Goal: Transaction & Acquisition: Download file/media

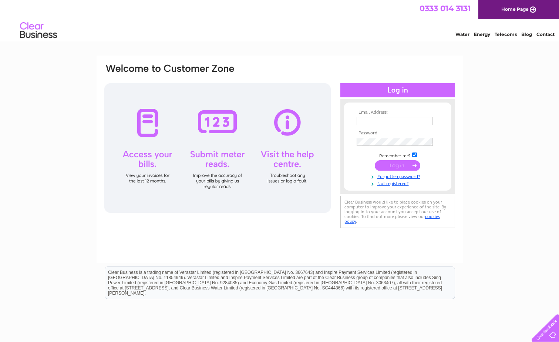
click at [372, 122] on input "text" at bounding box center [395, 121] width 76 height 8
type input "[EMAIL_ADDRESS][DOMAIN_NAME]"
click at [375, 161] on input "submit" at bounding box center [398, 166] width 46 height 10
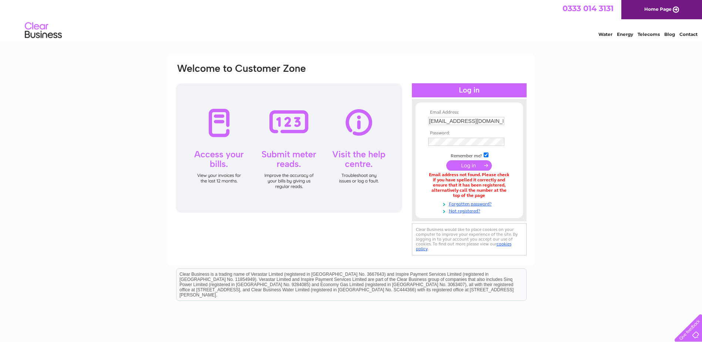
click at [484, 121] on input "accountspayable@vpz.uk" at bounding box center [466, 121] width 76 height 8
click at [456, 144] on td at bounding box center [470, 143] width 86 height 12
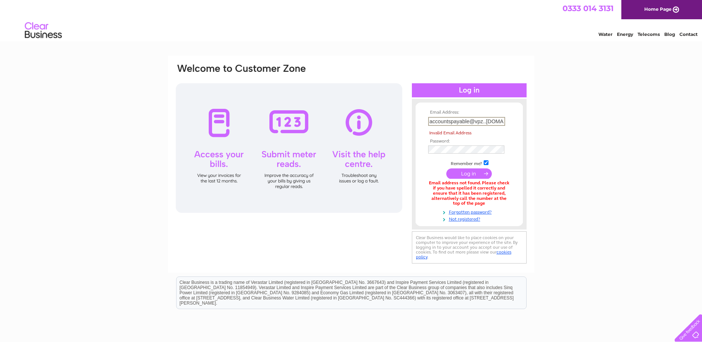
click at [486, 123] on input "accountspayable@vpz..co.uk" at bounding box center [466, 121] width 77 height 9
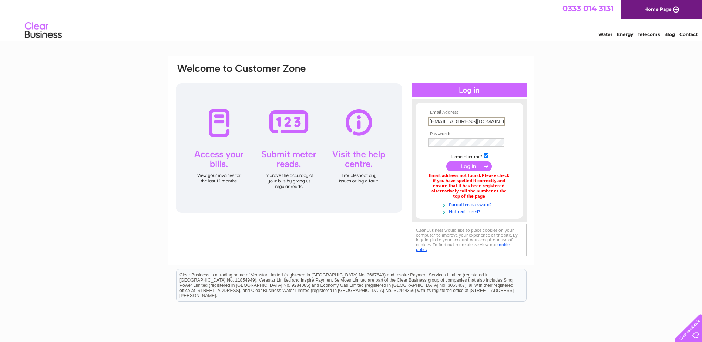
type input "accountspayable@vpz.co.uk"
click at [472, 167] on input "submit" at bounding box center [469, 165] width 46 height 10
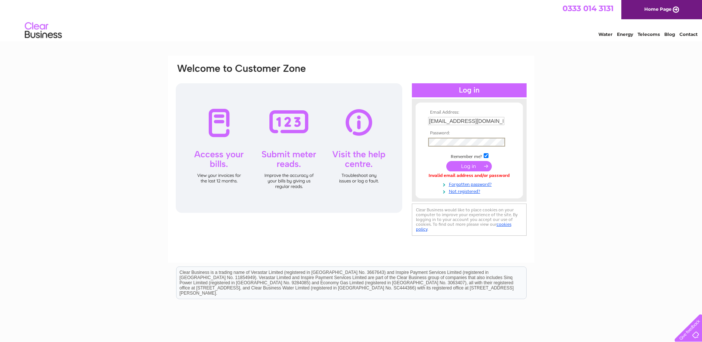
click at [469, 168] on input "submit" at bounding box center [469, 166] width 46 height 10
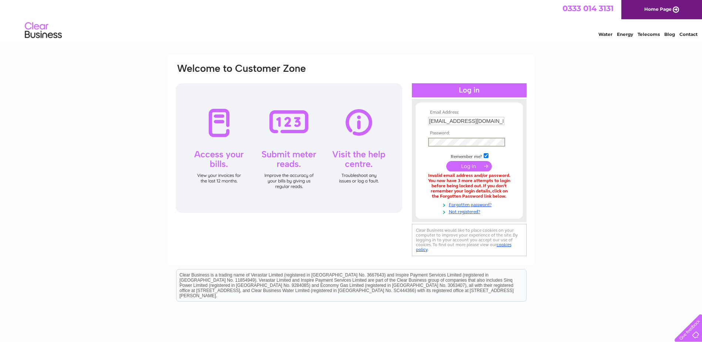
click at [474, 166] on input "submit" at bounding box center [469, 166] width 46 height 10
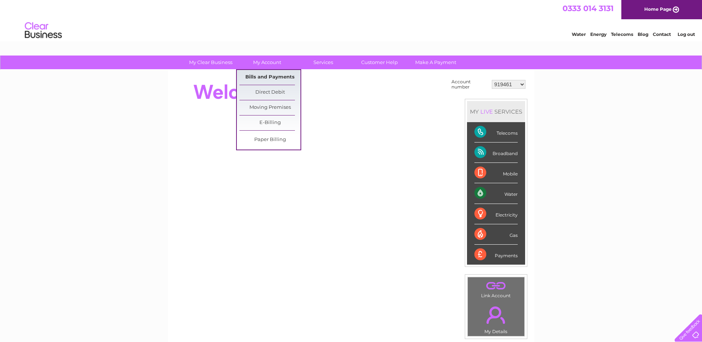
click at [265, 74] on link "Bills and Payments" at bounding box center [270, 77] width 61 height 15
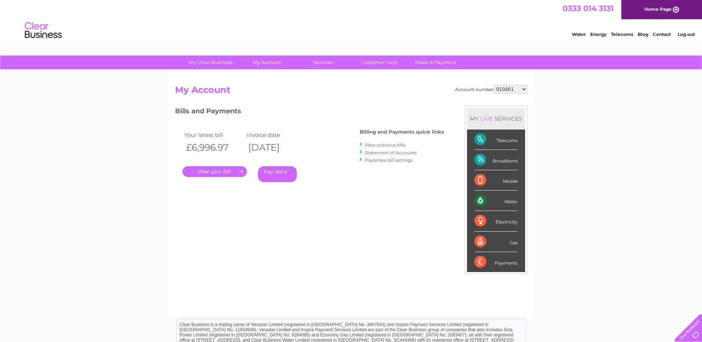
click at [321, 184] on div "Your latest bill Invoice date £6,996.97 09/09/2025 . Pay Here" at bounding box center [256, 158] width 163 height 70
click at [361, 144] on div at bounding box center [361, 144] width 3 height 7
click at [370, 143] on link "View previous bills" at bounding box center [385, 145] width 41 height 6
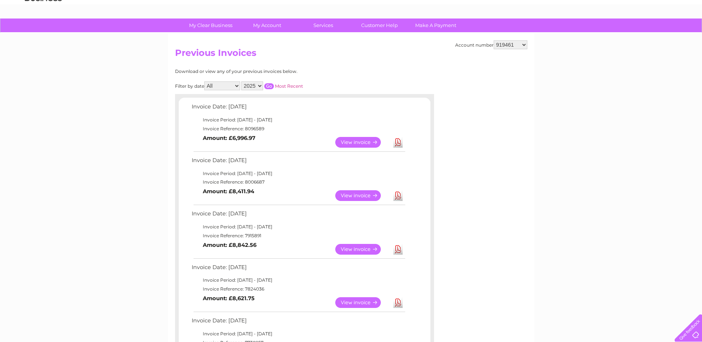
scroll to position [74, 0]
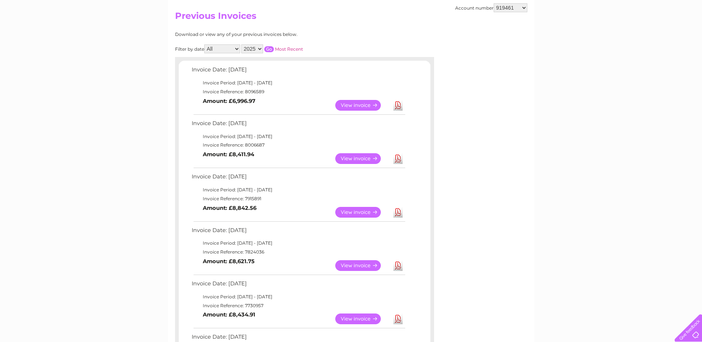
click at [360, 212] on link "View" at bounding box center [362, 212] width 54 height 11
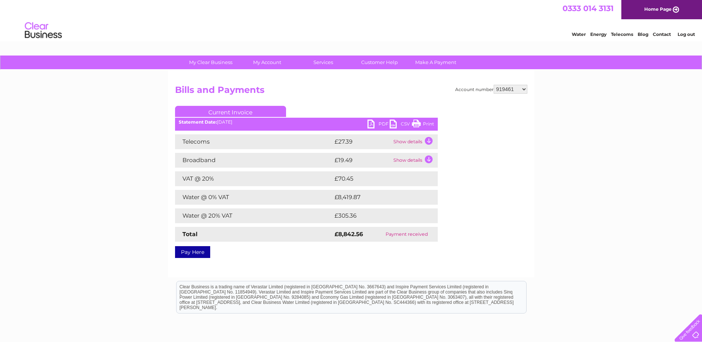
click at [383, 122] on link "PDF" at bounding box center [379, 125] width 22 height 11
click at [380, 123] on link "PDF" at bounding box center [379, 125] width 22 height 11
click at [381, 126] on link "PDF" at bounding box center [379, 125] width 22 height 11
click at [404, 122] on link "CSV" at bounding box center [401, 125] width 22 height 11
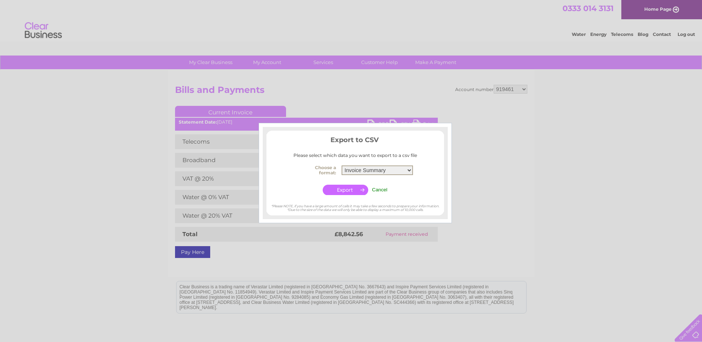
click at [408, 169] on select "Invoice Summary Telecoms Call Summary Service Charge Summary" at bounding box center [377, 170] width 71 height 10
click at [342, 165] on select "Invoice Summary Telecoms Call Summary Service Charge Summary" at bounding box center [377, 170] width 71 height 10
click at [347, 190] on input "button" at bounding box center [346, 190] width 46 height 10
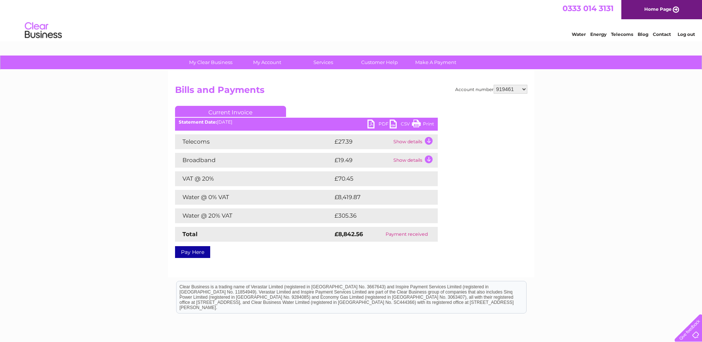
click at [488, 244] on div "Account number 919461 1129651 1129652 30291114 Bills and Payments Current Invoi…" at bounding box center [351, 170] width 352 height 171
click at [429, 141] on td "Show details" at bounding box center [415, 141] width 46 height 15
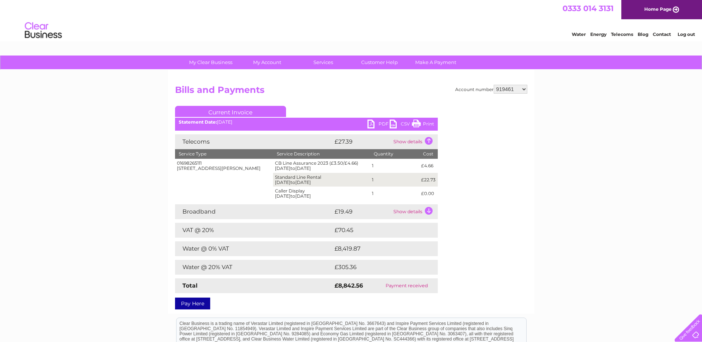
click at [494, 224] on div "Account number 919461 1129651 1129652 30291114 Bills and Payments Current Invoi…" at bounding box center [351, 196] width 352 height 222
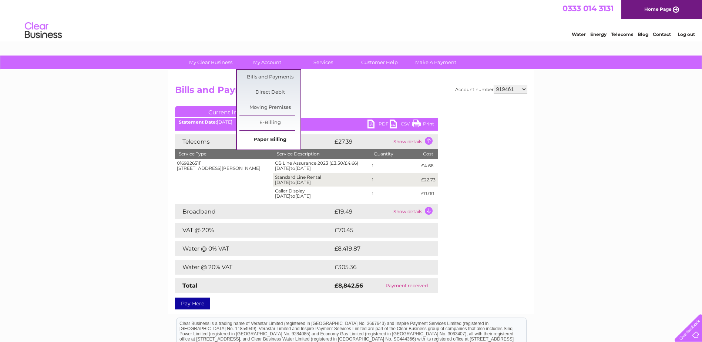
click at [270, 141] on link "Paper Billing" at bounding box center [270, 140] width 61 height 15
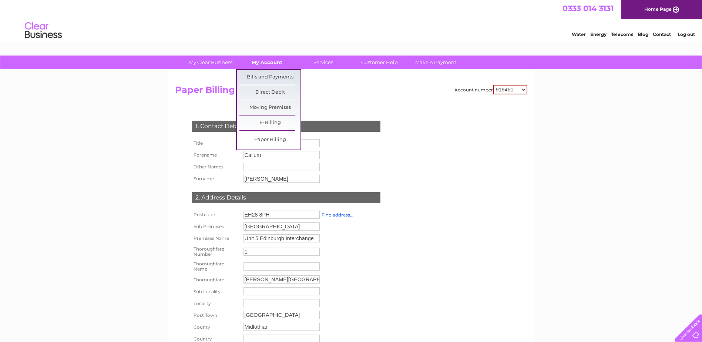
click at [273, 60] on link "My Account" at bounding box center [267, 63] width 61 height 14
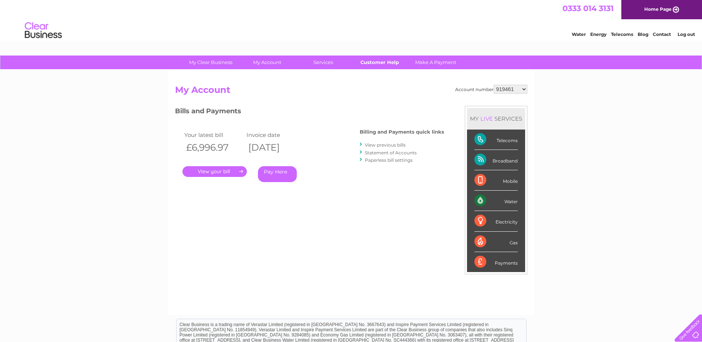
click at [385, 60] on link "Customer Help" at bounding box center [379, 63] width 61 height 14
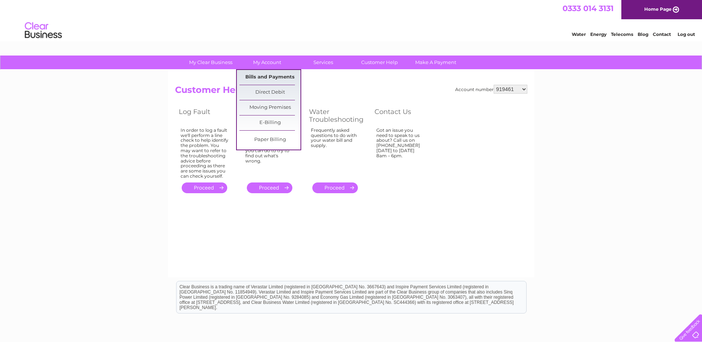
click at [268, 76] on link "Bills and Payments" at bounding box center [270, 77] width 61 height 15
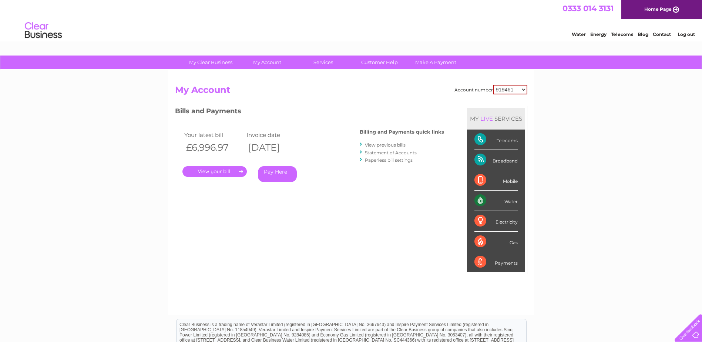
click at [240, 171] on link "." at bounding box center [215, 171] width 64 height 11
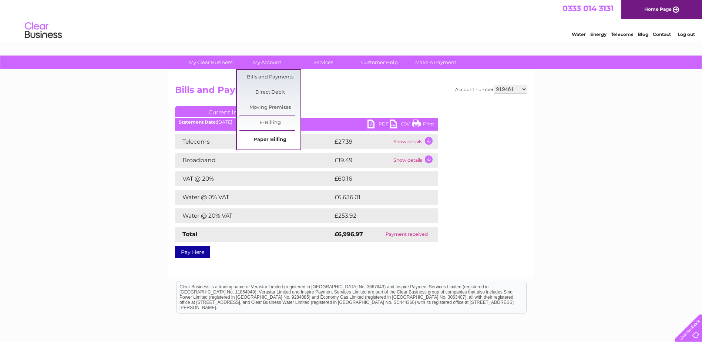
click at [276, 137] on link "Paper Billing" at bounding box center [270, 140] width 61 height 15
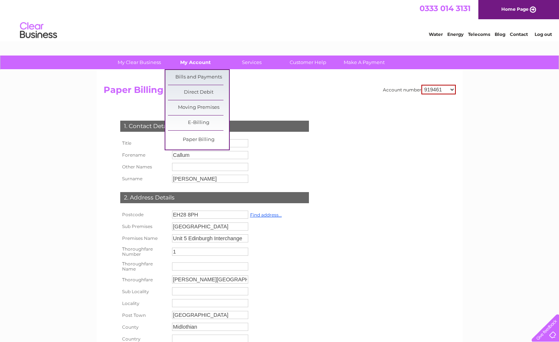
click at [201, 66] on link "My Account" at bounding box center [195, 63] width 61 height 14
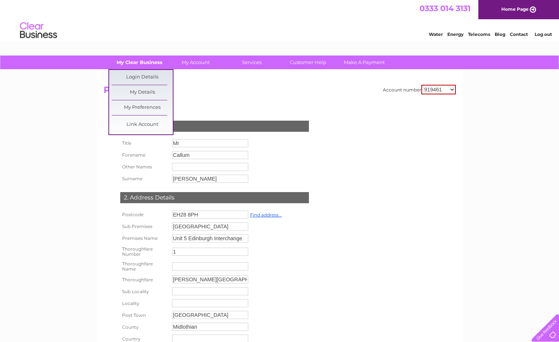
click at [136, 63] on link "My Clear Business" at bounding box center [139, 63] width 61 height 14
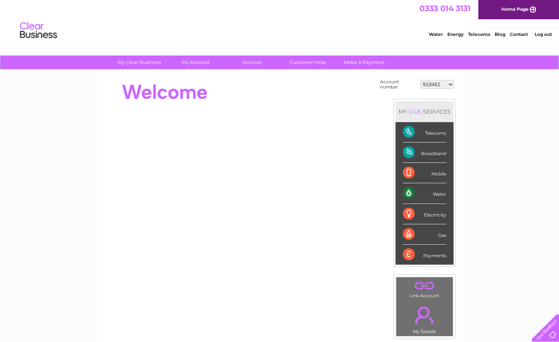
click at [439, 34] on link "Water" at bounding box center [436, 34] width 14 height 6
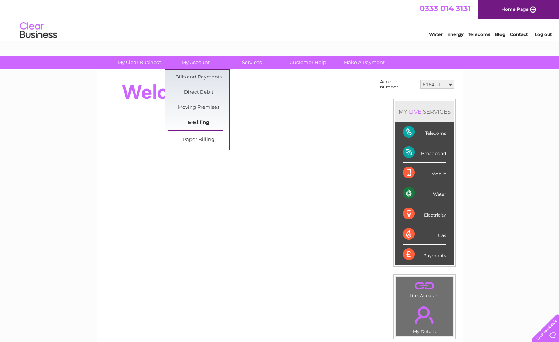
click at [201, 120] on link "E-Billing" at bounding box center [198, 123] width 61 height 15
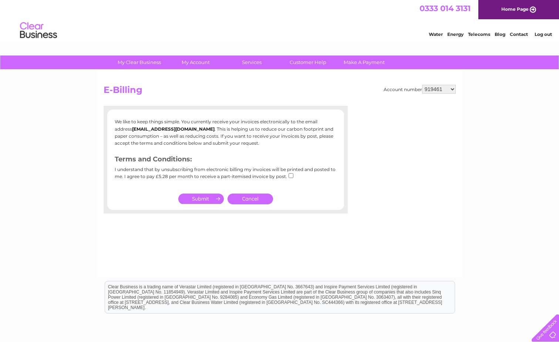
click at [248, 198] on link "Cancel" at bounding box center [251, 199] width 46 height 11
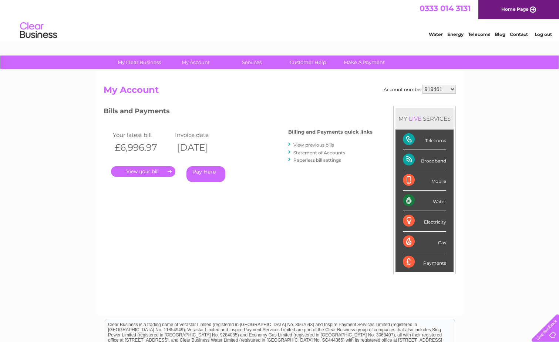
click at [148, 176] on link "." at bounding box center [143, 171] width 64 height 11
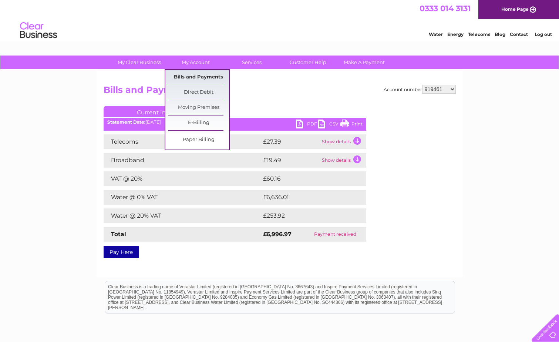
click at [201, 75] on link "Bills and Payments" at bounding box center [198, 77] width 61 height 15
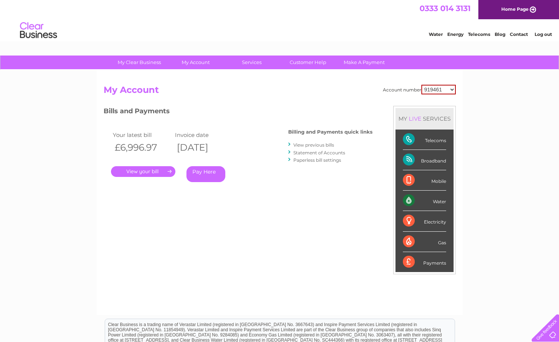
click at [268, 102] on div "Account number 919461 1129651 1129652 30291114 My Account MY LIVE SERVICES Tele…" at bounding box center [280, 196] width 352 height 223
click at [145, 173] on link "." at bounding box center [143, 171] width 64 height 11
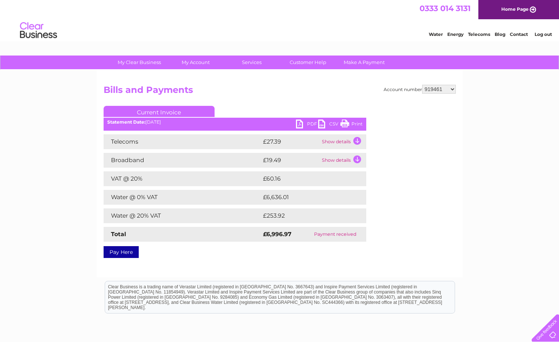
click at [168, 113] on link "Current Invoice" at bounding box center [159, 111] width 111 height 11
click at [334, 124] on link "CSV" at bounding box center [329, 125] width 22 height 11
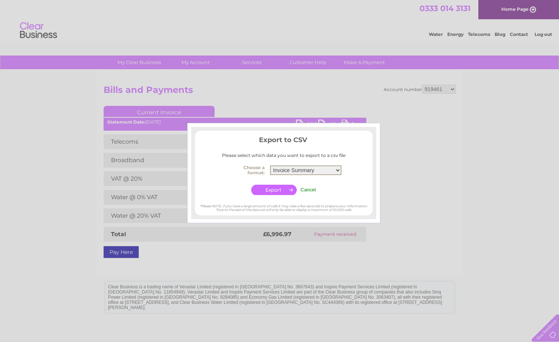
click at [337, 170] on select "Invoice Summary Telecoms Call Summary Service Charge Summary" at bounding box center [305, 170] width 71 height 10
click at [312, 189] on input "Cancel" at bounding box center [309, 190] width 16 height 6
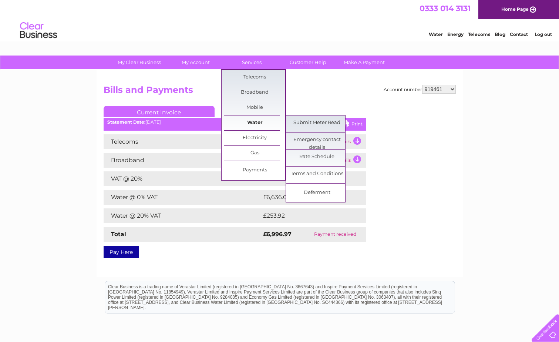
click at [252, 120] on link "Water" at bounding box center [254, 123] width 61 height 15
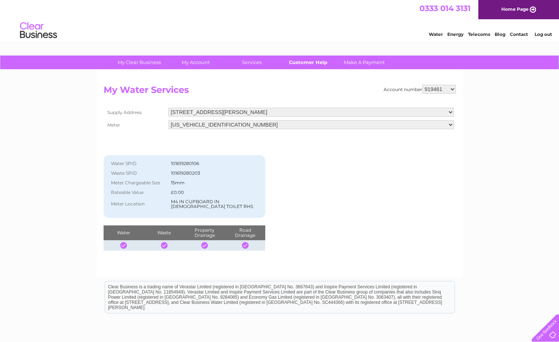
click at [318, 64] on link "Customer Help" at bounding box center [308, 63] width 61 height 14
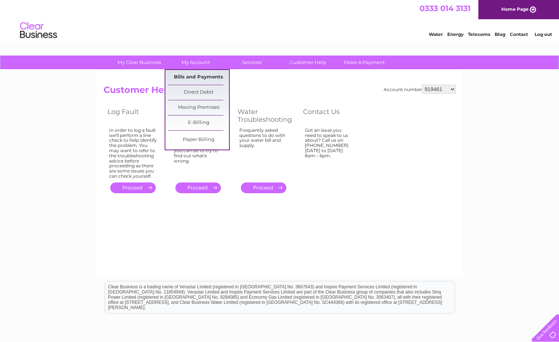
click at [190, 76] on link "Bills and Payments" at bounding box center [198, 77] width 61 height 15
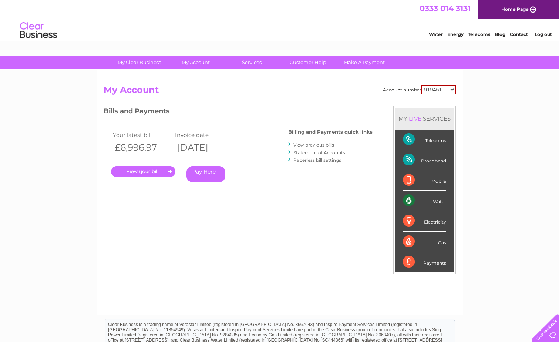
click at [152, 171] on link "." at bounding box center [143, 171] width 64 height 11
click at [322, 144] on link "View previous bills" at bounding box center [314, 145] width 41 height 6
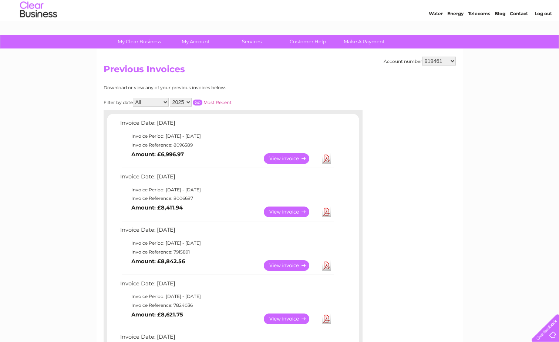
scroll to position [37, 0]
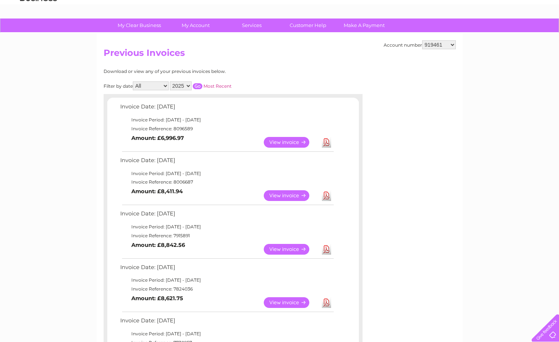
click at [295, 252] on link "View" at bounding box center [291, 249] width 54 height 11
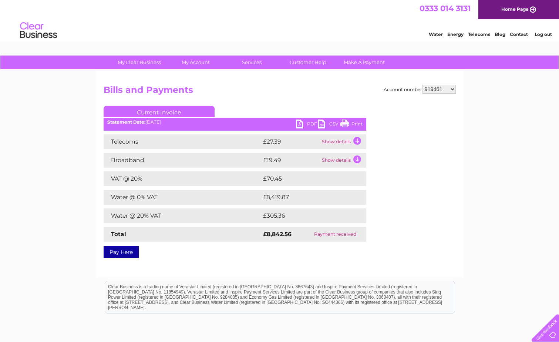
click at [329, 124] on link "CSV" at bounding box center [329, 125] width 22 height 11
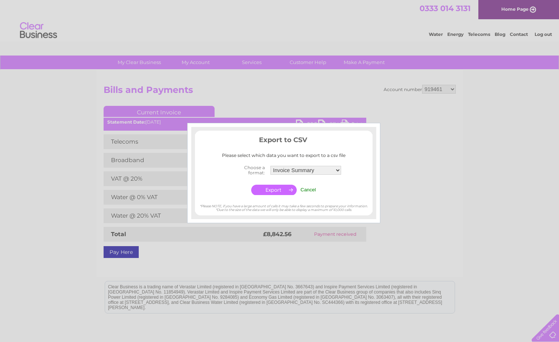
click at [339, 170] on select "Invoice Summary Telecoms Call Summary Service Charge Summary" at bounding box center [306, 170] width 71 height 9
click at [422, 211] on div at bounding box center [279, 171] width 559 height 342
click at [421, 222] on div at bounding box center [279, 171] width 559 height 342
click at [310, 189] on input "Cancel" at bounding box center [309, 190] width 16 height 6
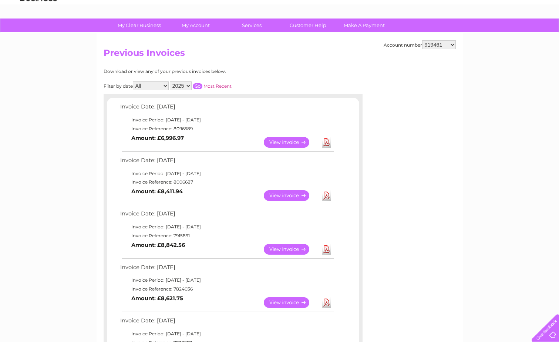
click at [201, 237] on td "Invoice Reference: 7915891" at bounding box center [226, 235] width 217 height 9
click at [154, 213] on td "Invoice Date: [DATE]" at bounding box center [226, 216] width 217 height 14
click at [326, 251] on link "Download" at bounding box center [326, 249] width 9 height 11
